Goal: Information Seeking & Learning: Learn about a topic

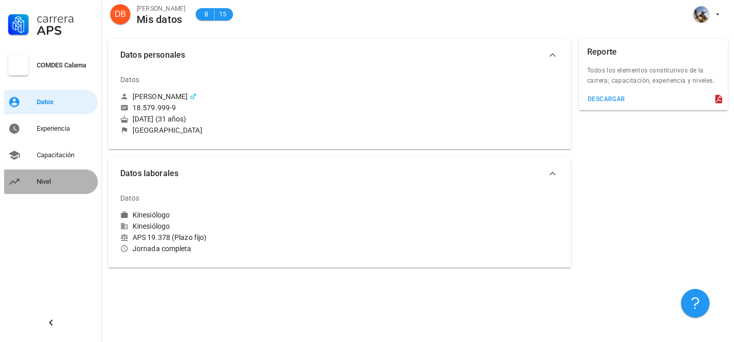
click at [46, 185] on div "Nivel" at bounding box center [65, 181] width 57 height 16
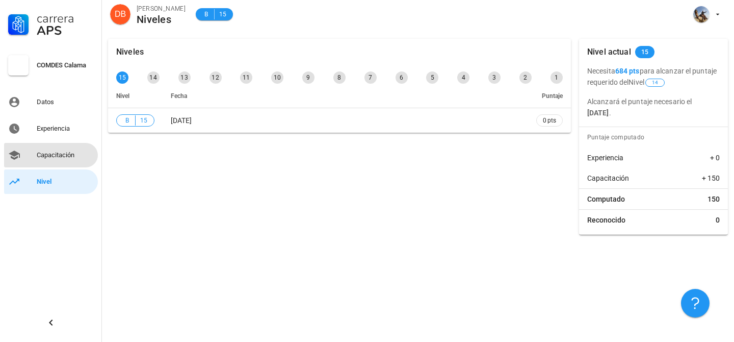
click at [59, 146] on link "Capacitación" at bounding box center [51, 155] width 94 height 24
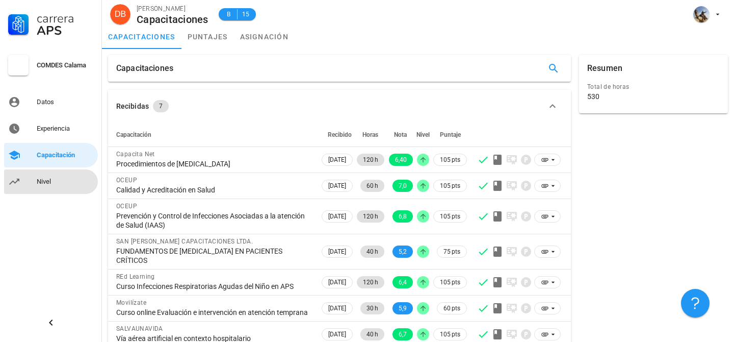
click at [48, 180] on div "Nivel" at bounding box center [65, 181] width 57 height 8
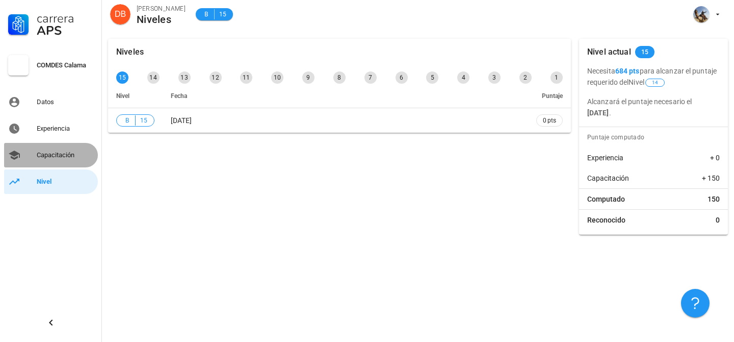
click at [53, 158] on div "Capacitación" at bounding box center [65, 155] width 57 height 8
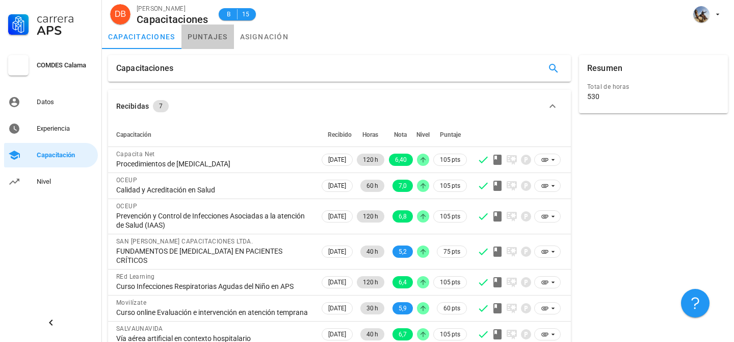
click at [199, 36] on link "puntajes" at bounding box center [208, 36] width 53 height 24
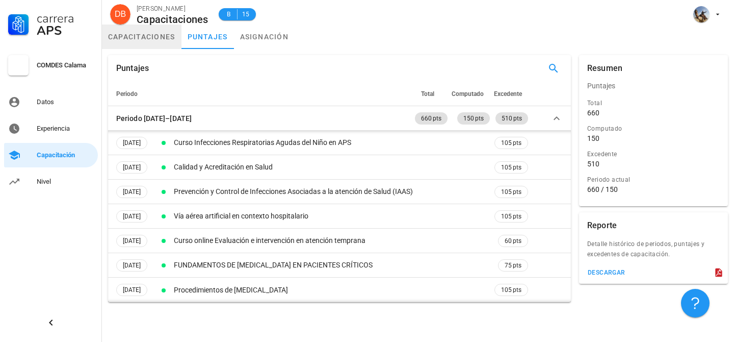
click at [162, 41] on link "capacitaciones" at bounding box center [142, 36] width 80 height 24
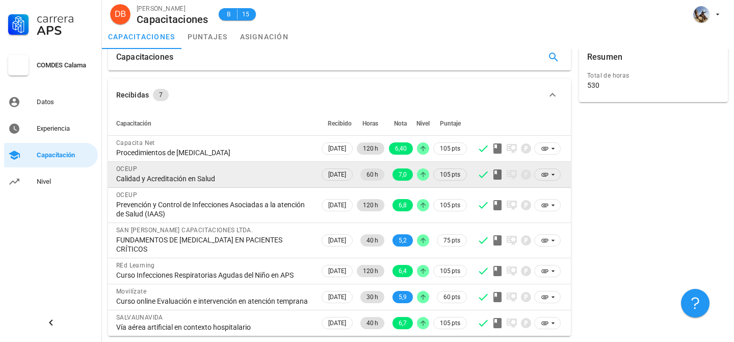
scroll to position [20, 0]
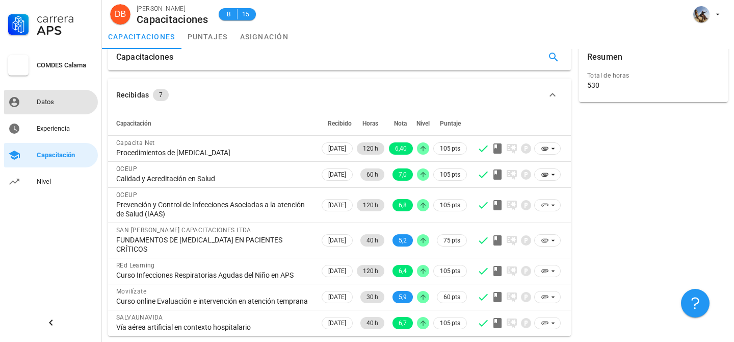
click at [32, 103] on link "Datos" at bounding box center [51, 102] width 94 height 24
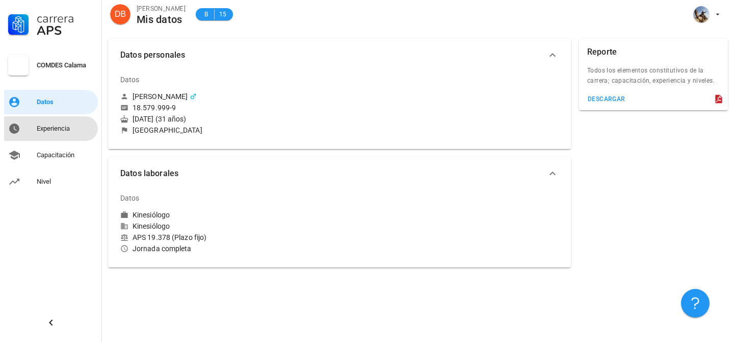
click at [44, 125] on div "Experiencia" at bounding box center [65, 128] width 57 height 8
